Goal: Check status: Check status

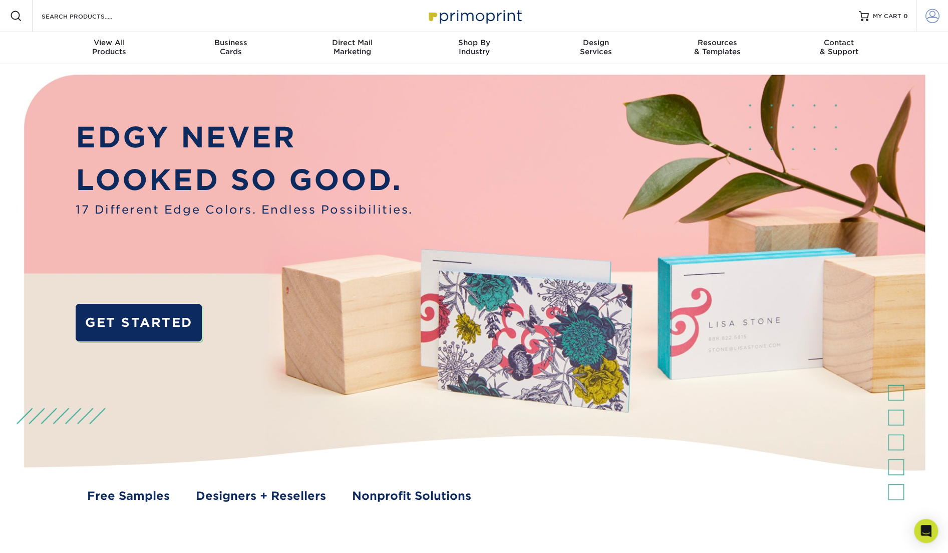
click at [938, 18] on span at bounding box center [933, 16] width 14 height 14
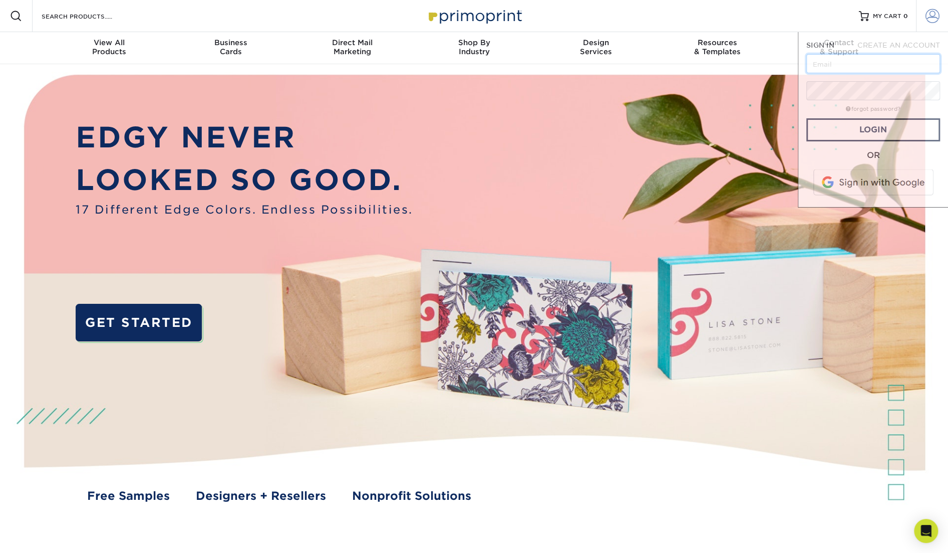
type input "[PERSON_NAME][EMAIL_ADDRESS][PERSON_NAME][DOMAIN_NAME]"
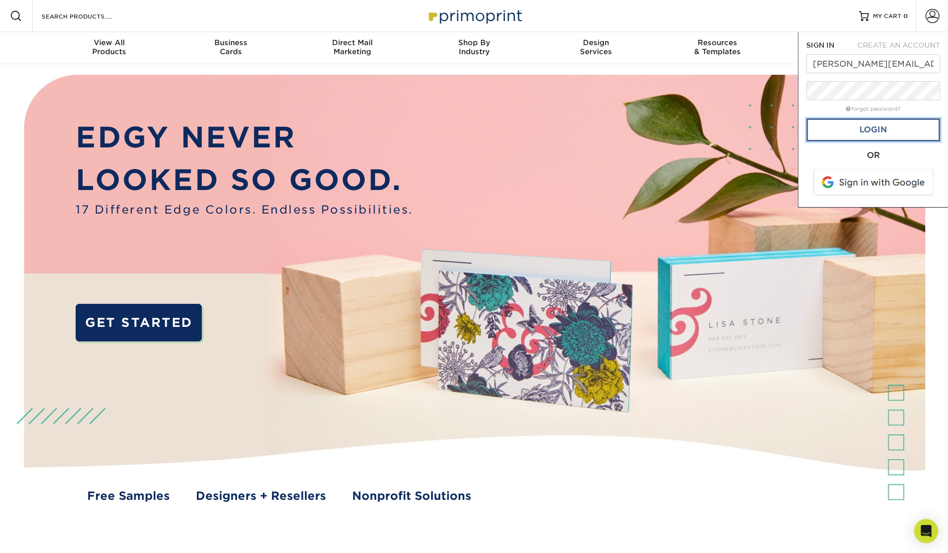
click at [854, 130] on link "Login" at bounding box center [874, 129] width 134 height 23
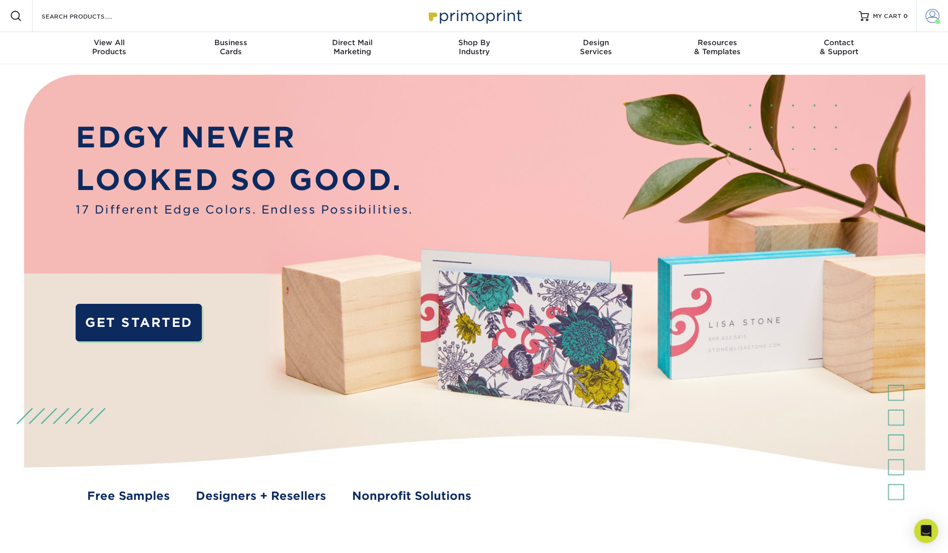
click at [936, 19] on span at bounding box center [933, 16] width 14 height 14
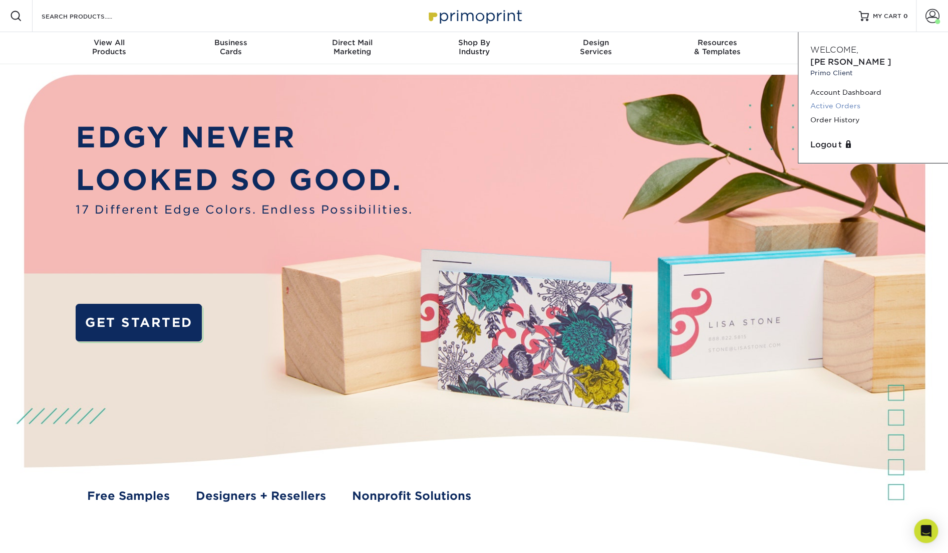
click at [844, 99] on link "Active Orders" at bounding box center [874, 106] width 126 height 14
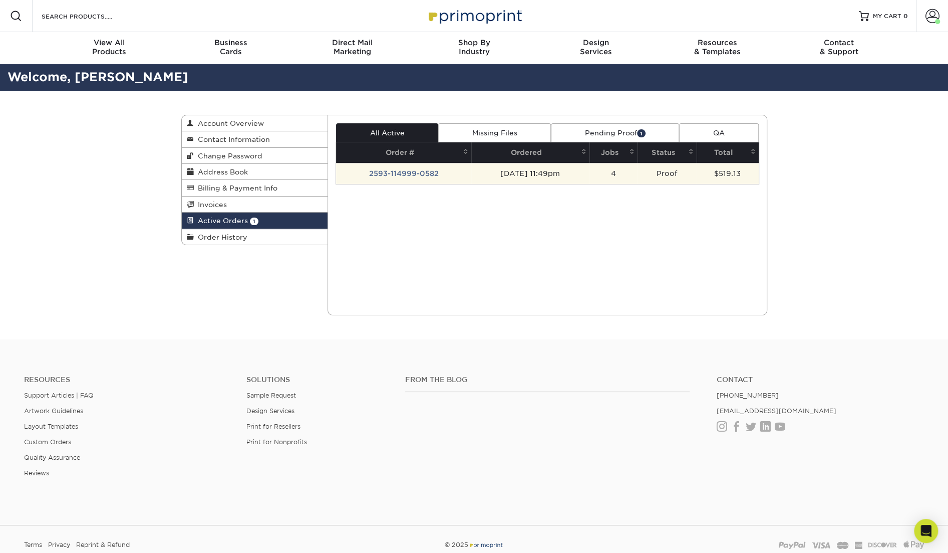
click at [414, 165] on td "2593-114999-0582" at bounding box center [403, 173] width 135 height 21
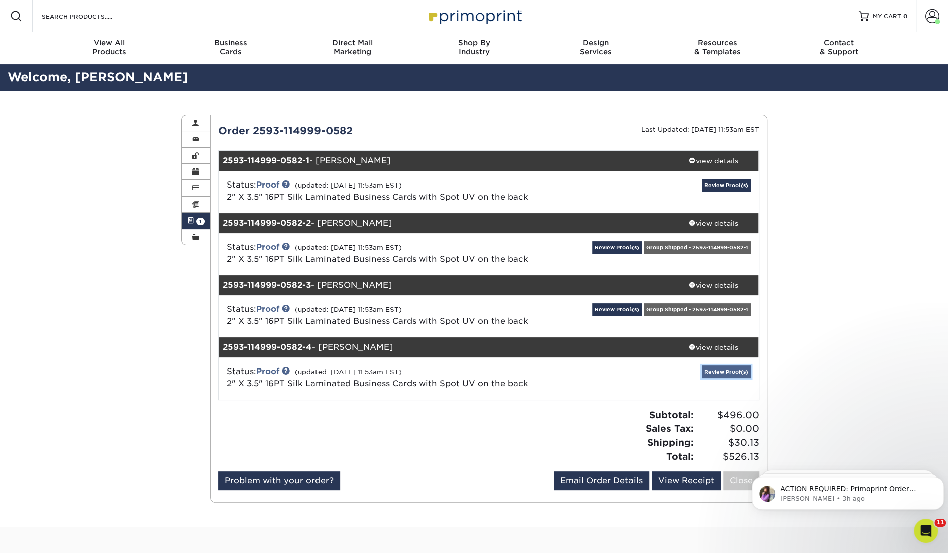
click at [748, 371] on link "Review Proof(s)" at bounding box center [726, 371] width 49 height 13
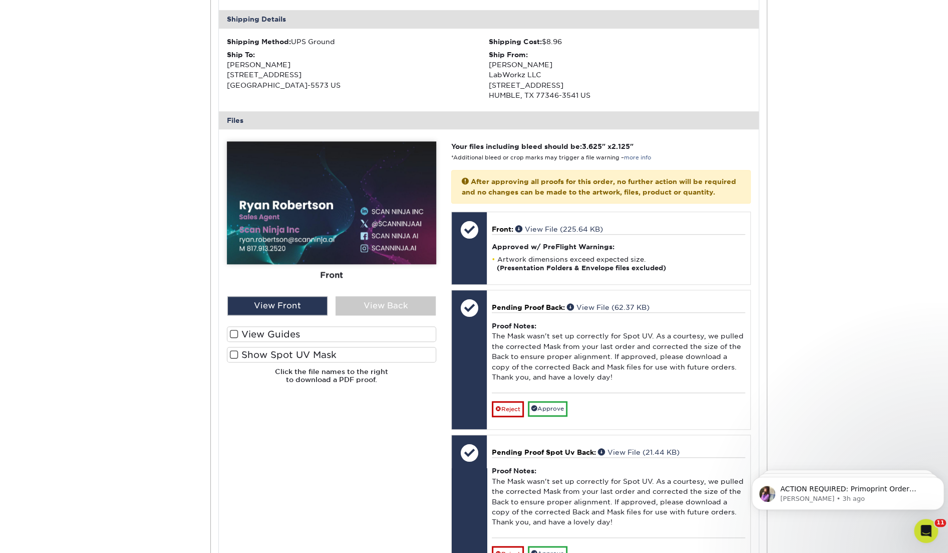
scroll to position [494, 0]
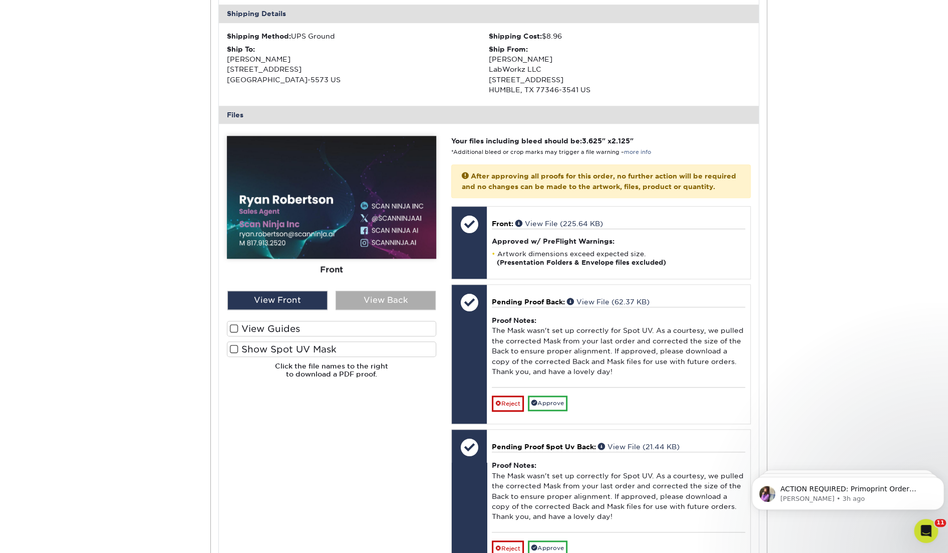
click at [378, 301] on div "View Back" at bounding box center [386, 300] width 100 height 19
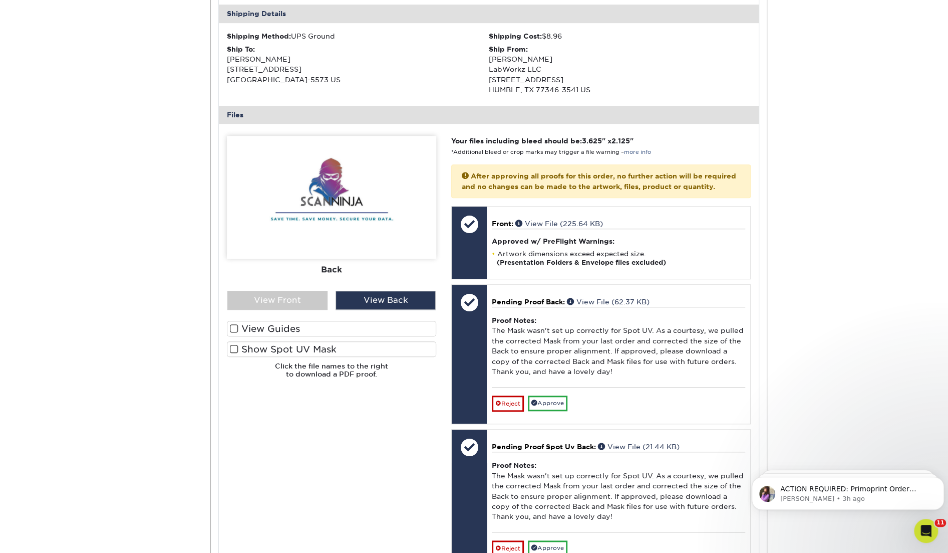
click at [300, 326] on label "View Guides" at bounding box center [331, 329] width 209 height 16
click at [0, 0] on input "View Guides" at bounding box center [0, 0] width 0 height 0
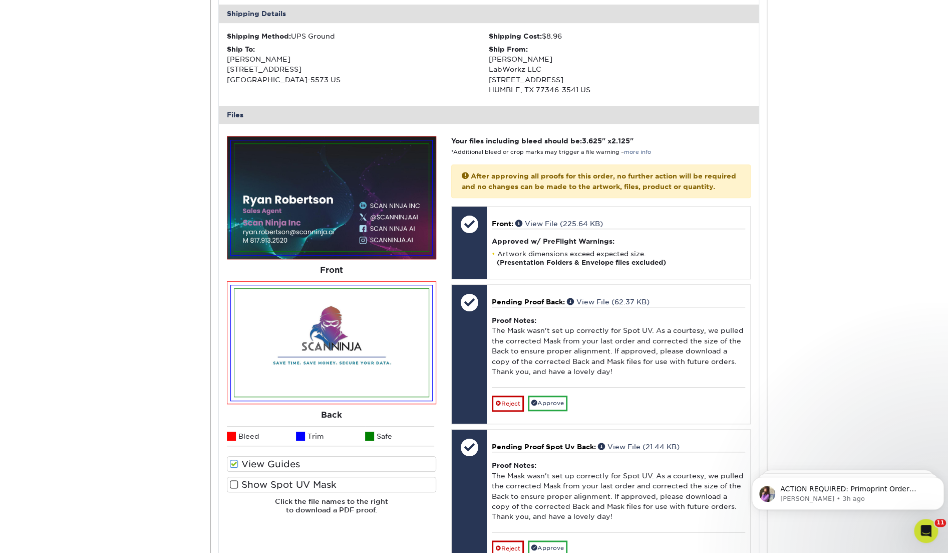
click at [296, 479] on label "Show Spot UV Mask" at bounding box center [331, 485] width 209 height 16
click at [0, 0] on input "Show Spot UV Mask" at bounding box center [0, 0] width 0 height 0
click at [289, 487] on label "Show Spot UV Mask" at bounding box center [331, 485] width 209 height 16
click at [0, 0] on input "Show Spot UV Mask" at bounding box center [0, 0] width 0 height 0
click at [289, 487] on label "Show Spot UV Mask" at bounding box center [331, 485] width 209 height 16
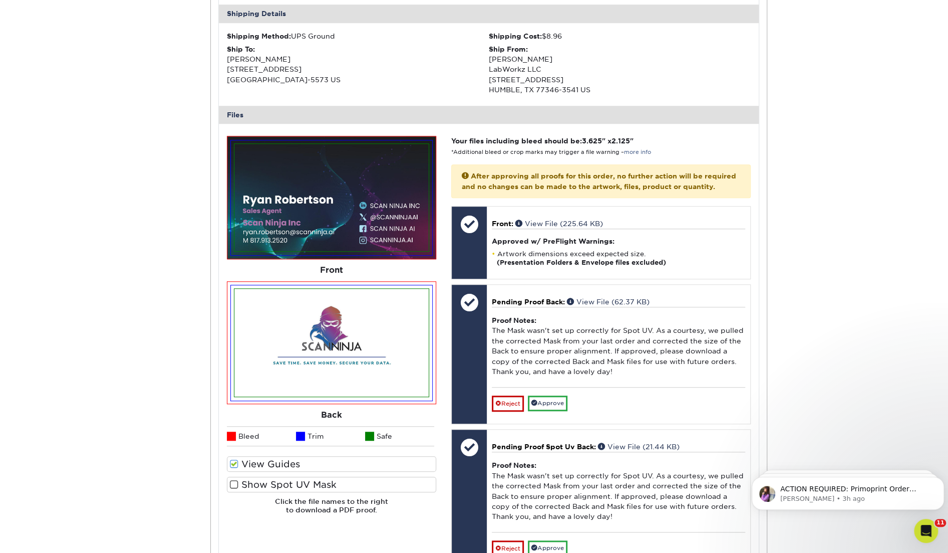
click at [0, 0] on input "Show Spot UV Mask" at bounding box center [0, 0] width 0 height 0
click at [289, 487] on label "Show Spot UV Mask" at bounding box center [331, 485] width 209 height 16
click at [0, 0] on input "Show Spot UV Mask" at bounding box center [0, 0] width 0 height 0
click at [289, 487] on label "Show Spot UV Mask" at bounding box center [331, 485] width 209 height 16
click at [0, 0] on input "Show Spot UV Mask" at bounding box center [0, 0] width 0 height 0
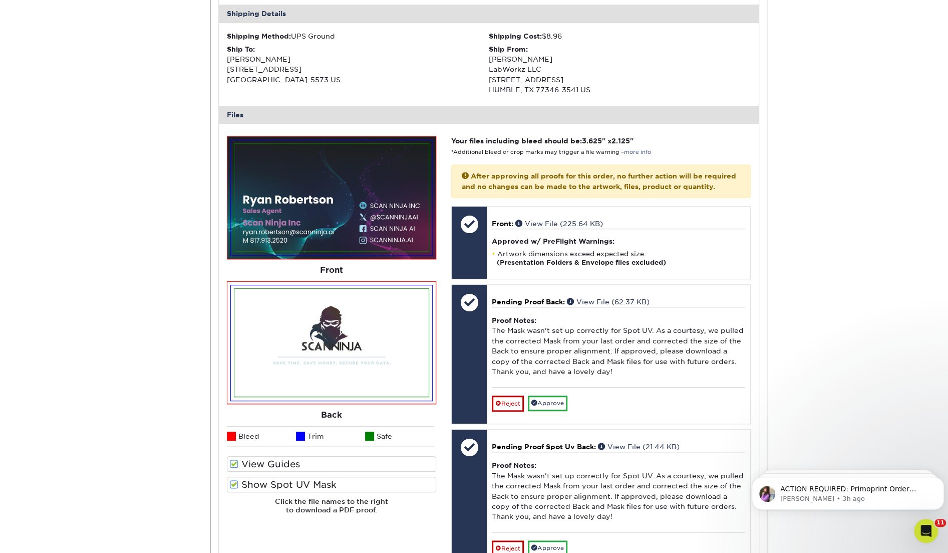
click at [289, 487] on label "Show Spot UV Mask" at bounding box center [331, 485] width 209 height 16
click at [0, 0] on input "Show Spot UV Mask" at bounding box center [0, 0] width 0 height 0
click at [284, 468] on label "View Guides" at bounding box center [331, 464] width 209 height 16
click at [0, 0] on input "View Guides" at bounding box center [0, 0] width 0 height 0
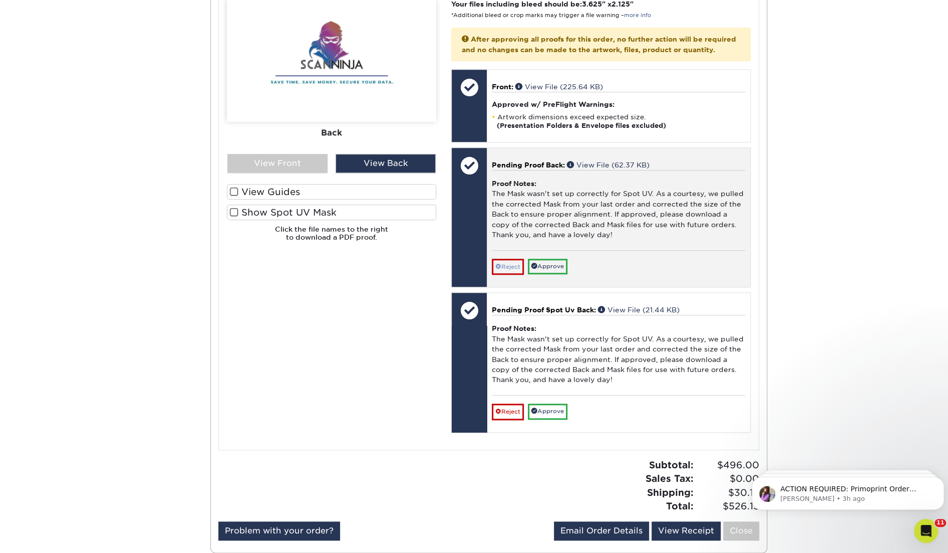
scroll to position [655, 0]
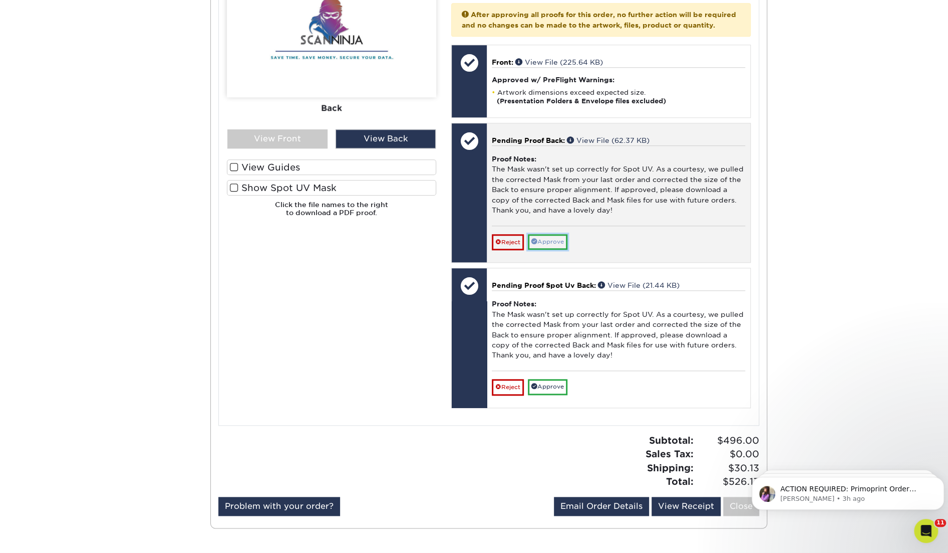
click at [557, 237] on link "Approve" at bounding box center [548, 242] width 40 height 16
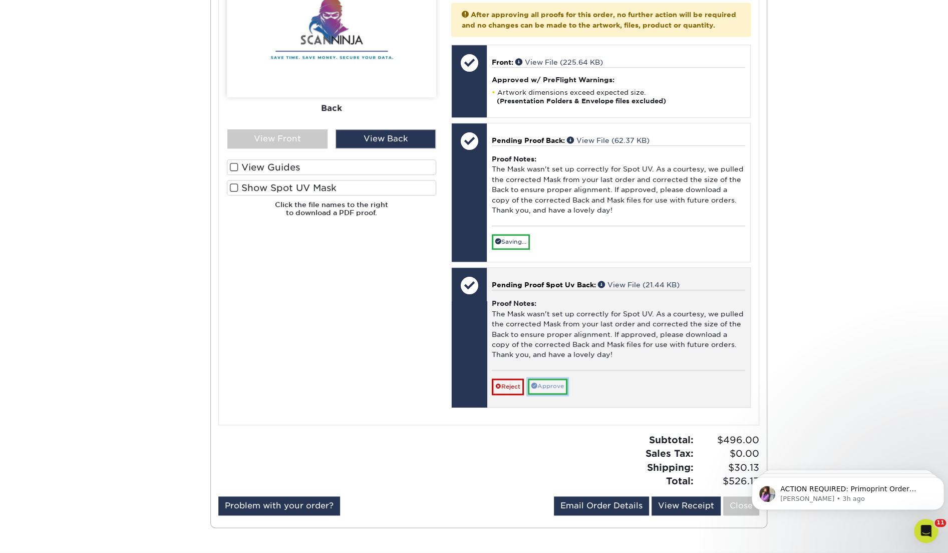
click at [554, 383] on link "Approve" at bounding box center [548, 386] width 40 height 16
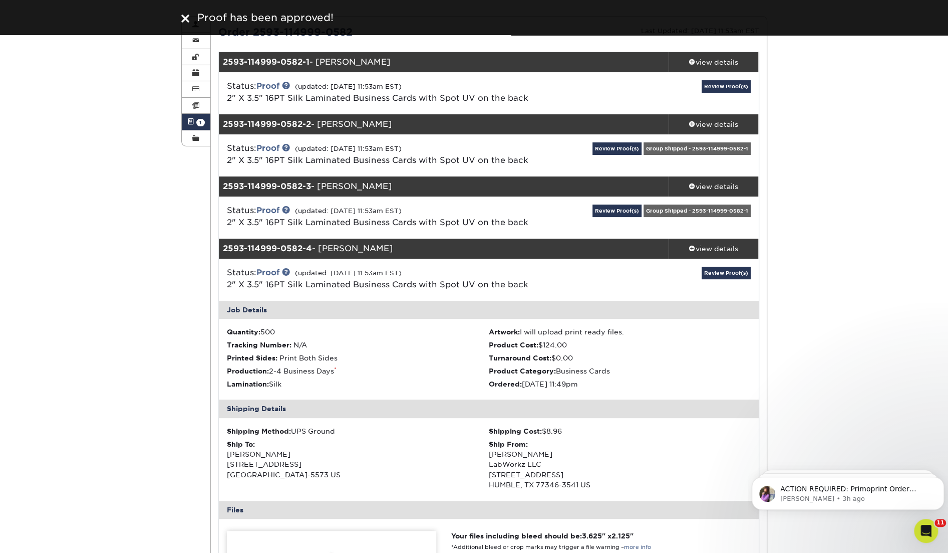
scroll to position [91, 0]
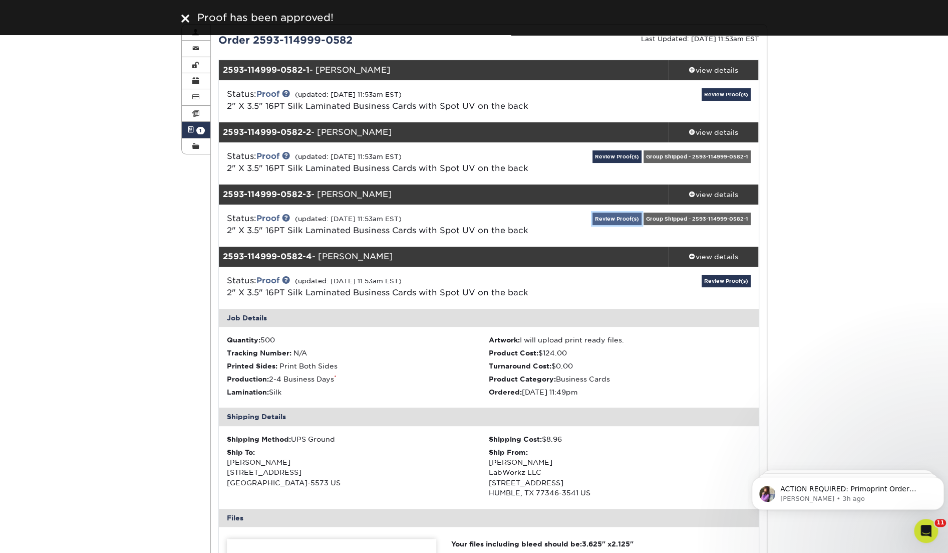
click at [615, 221] on link "Review Proof(s)" at bounding box center [617, 218] width 49 height 13
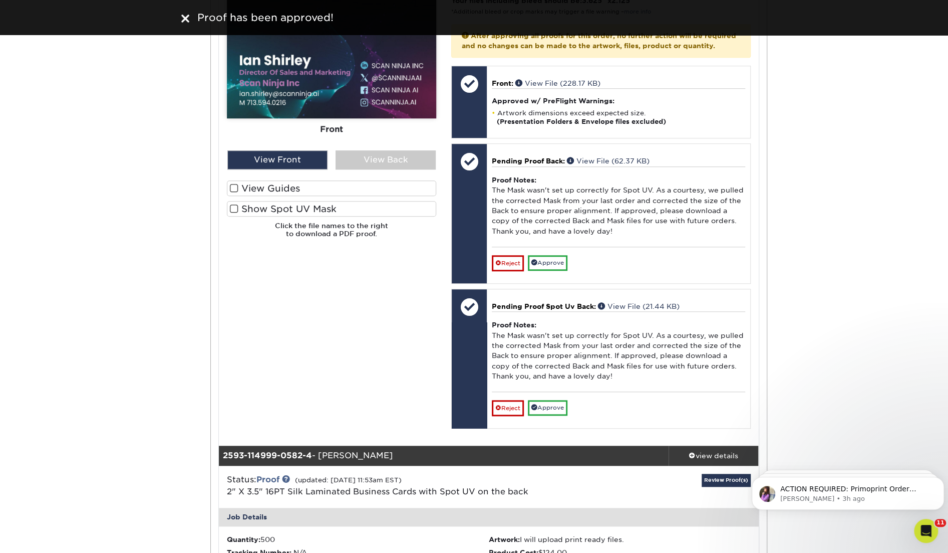
scroll to position [549, 0]
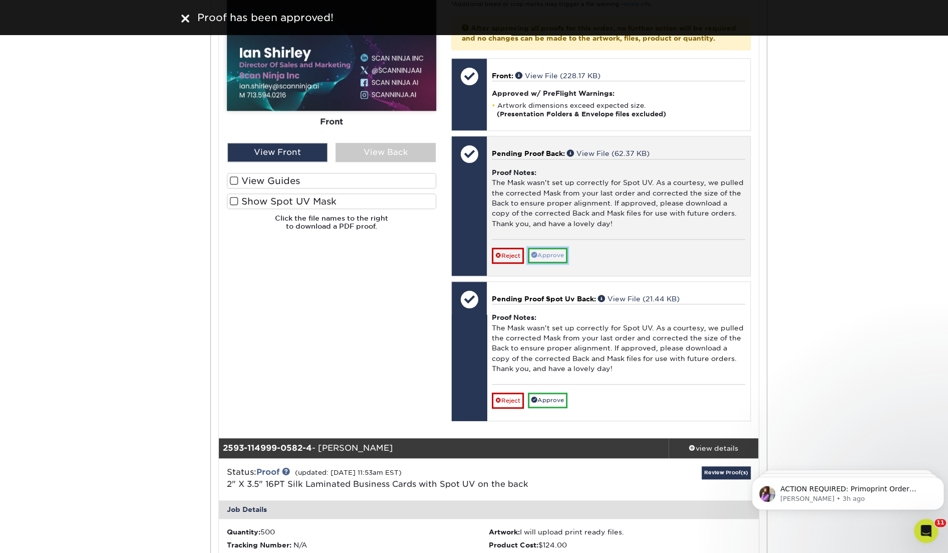
click at [554, 257] on link "Approve" at bounding box center [548, 256] width 40 height 16
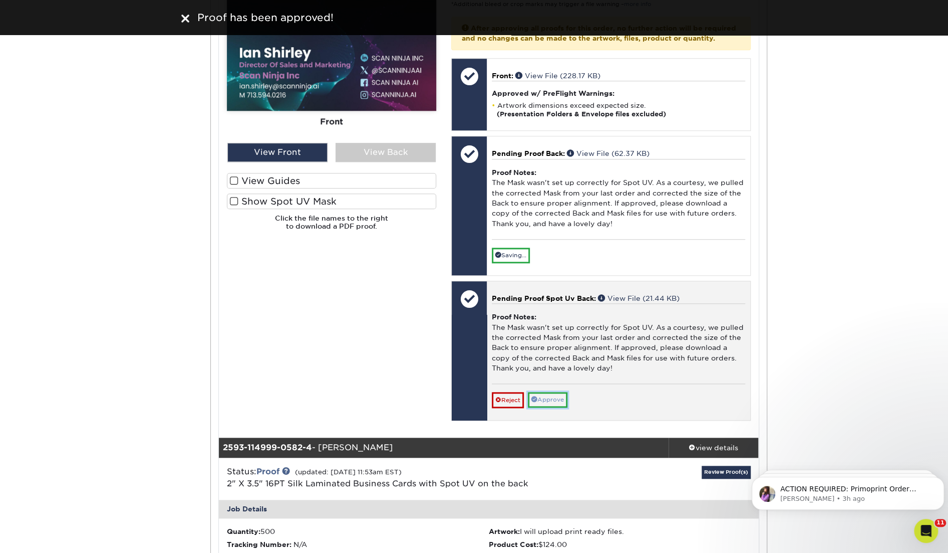
click at [555, 396] on link "Approve" at bounding box center [548, 400] width 40 height 16
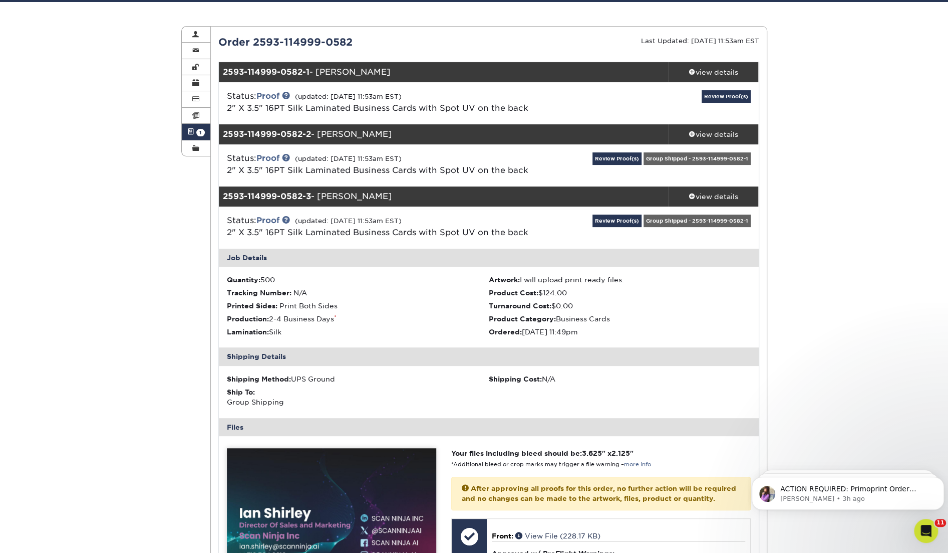
scroll to position [88, 0]
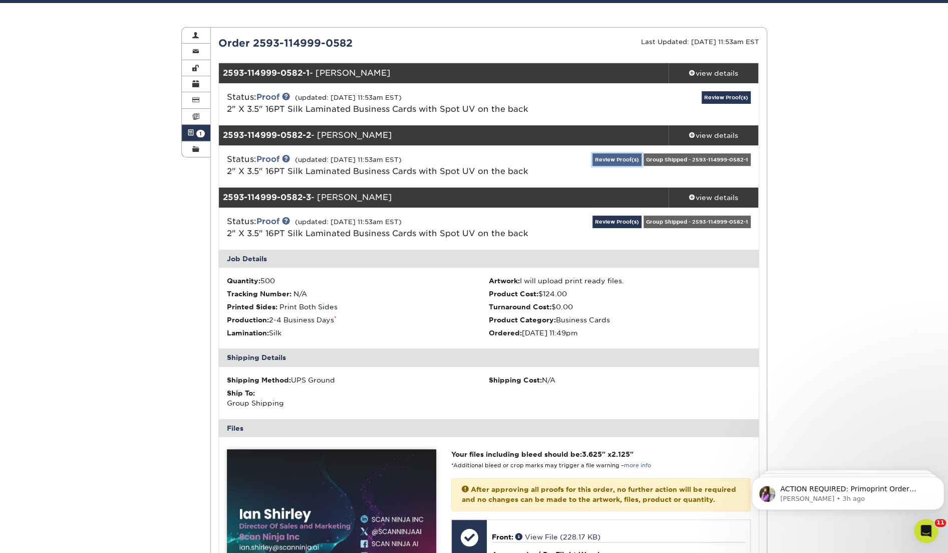
click at [611, 154] on link "Review Proof(s)" at bounding box center [617, 159] width 49 height 13
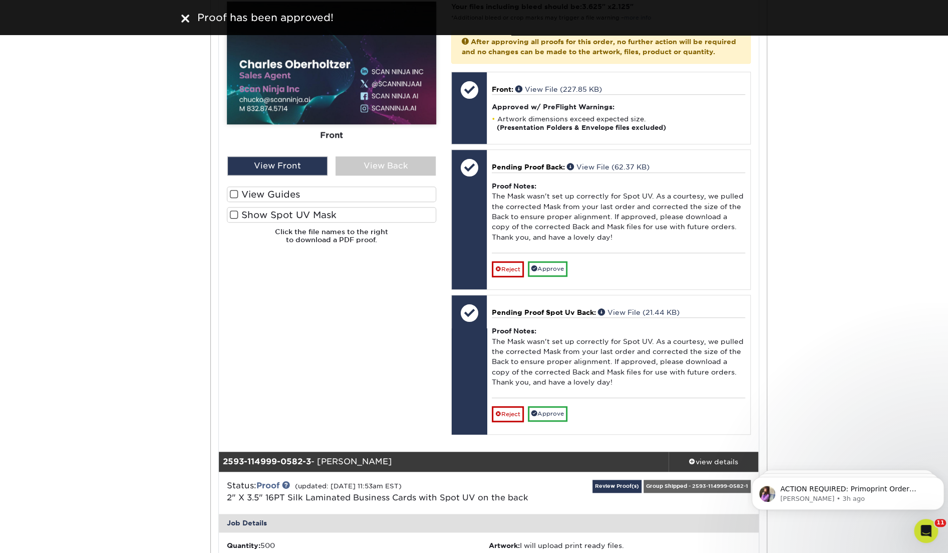
scroll to position [473, 0]
click at [335, 213] on label "Show Spot UV Mask" at bounding box center [331, 214] width 209 height 16
click at [0, 0] on input "Show Spot UV Mask" at bounding box center [0, 0] width 0 height 0
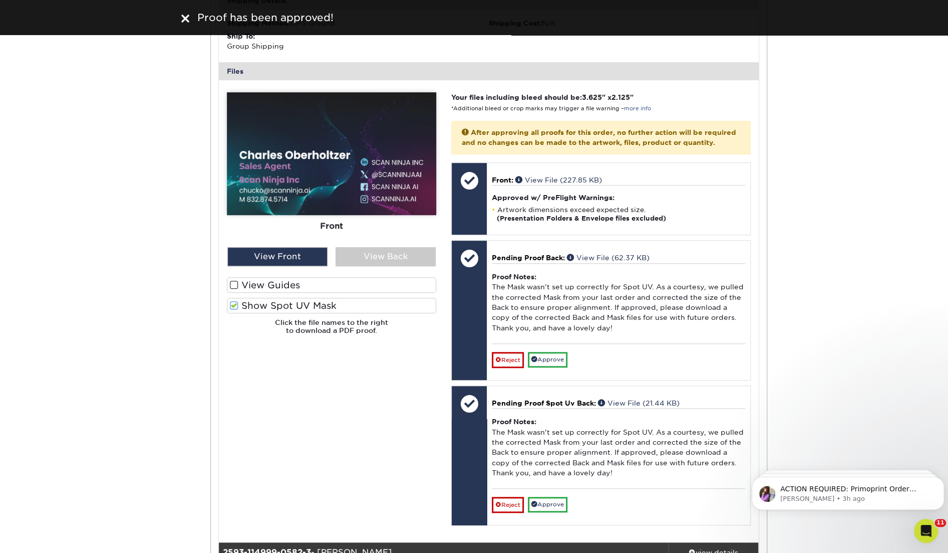
scroll to position [380, 0]
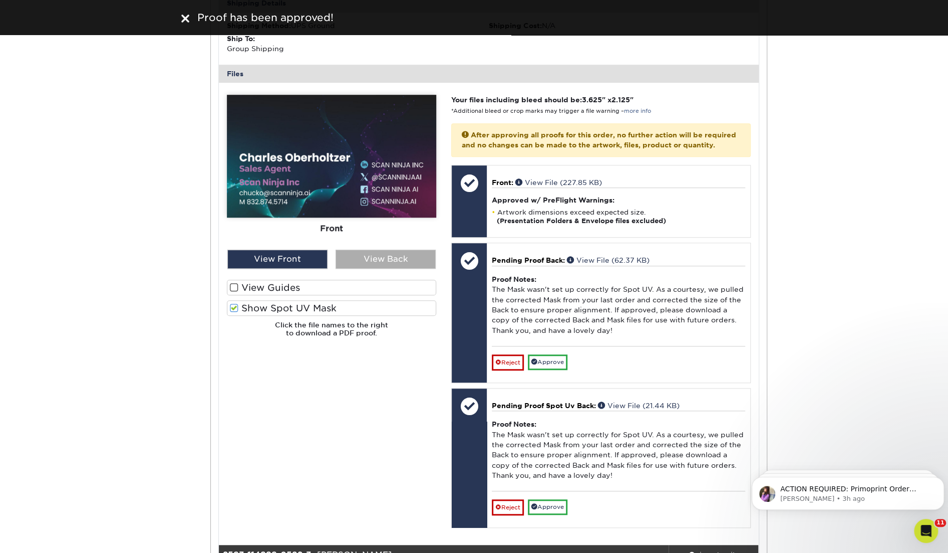
click at [368, 251] on div "View Back" at bounding box center [386, 259] width 100 height 19
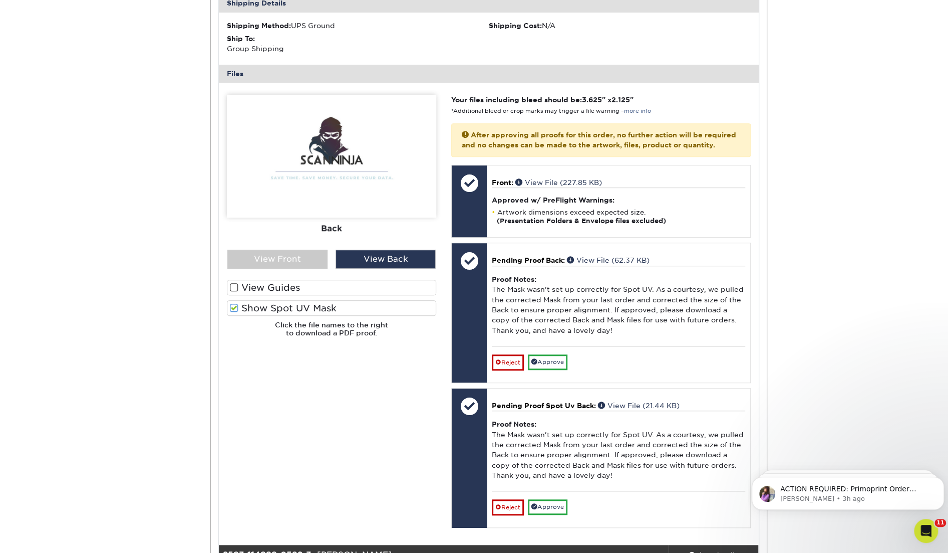
click at [343, 288] on label "View Guides" at bounding box center [331, 288] width 209 height 16
click at [0, 0] on input "View Guides" at bounding box center [0, 0] width 0 height 0
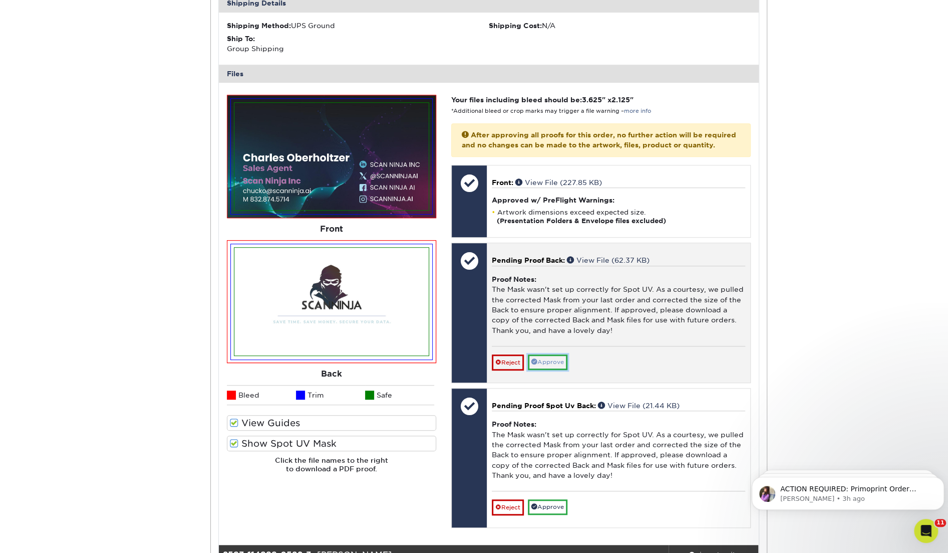
click at [546, 362] on link "Approve" at bounding box center [548, 362] width 40 height 16
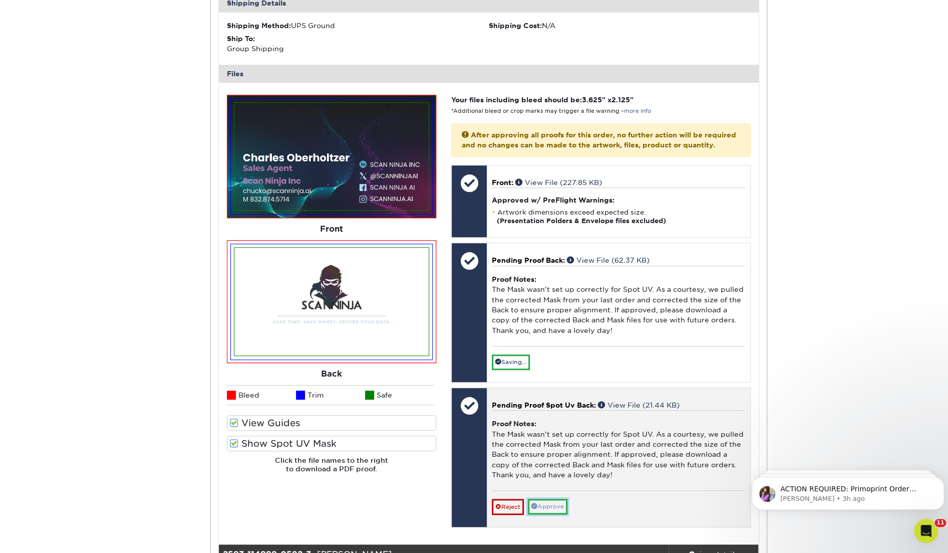
click at [553, 504] on link "Approve" at bounding box center [548, 507] width 40 height 16
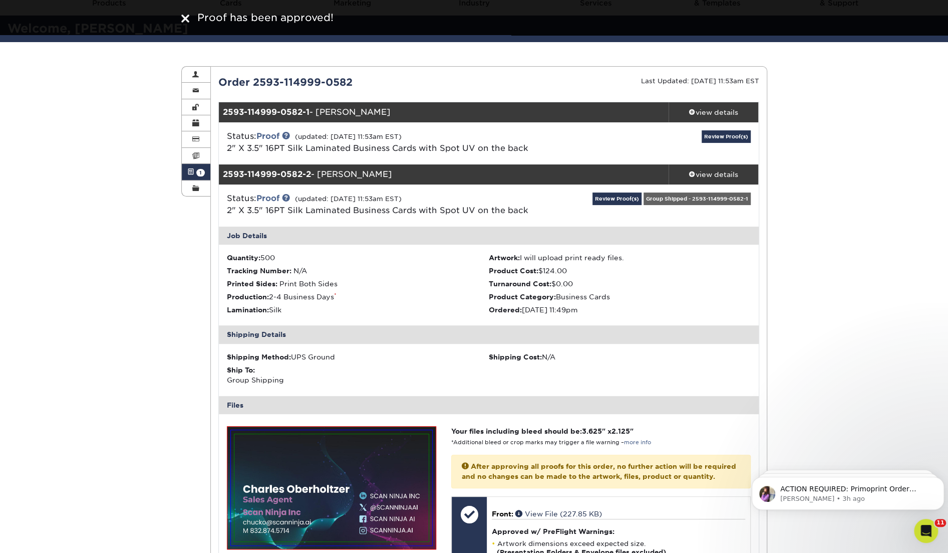
scroll to position [0, 0]
